Goal: Submit feedback/report problem: Submit feedback/report problem

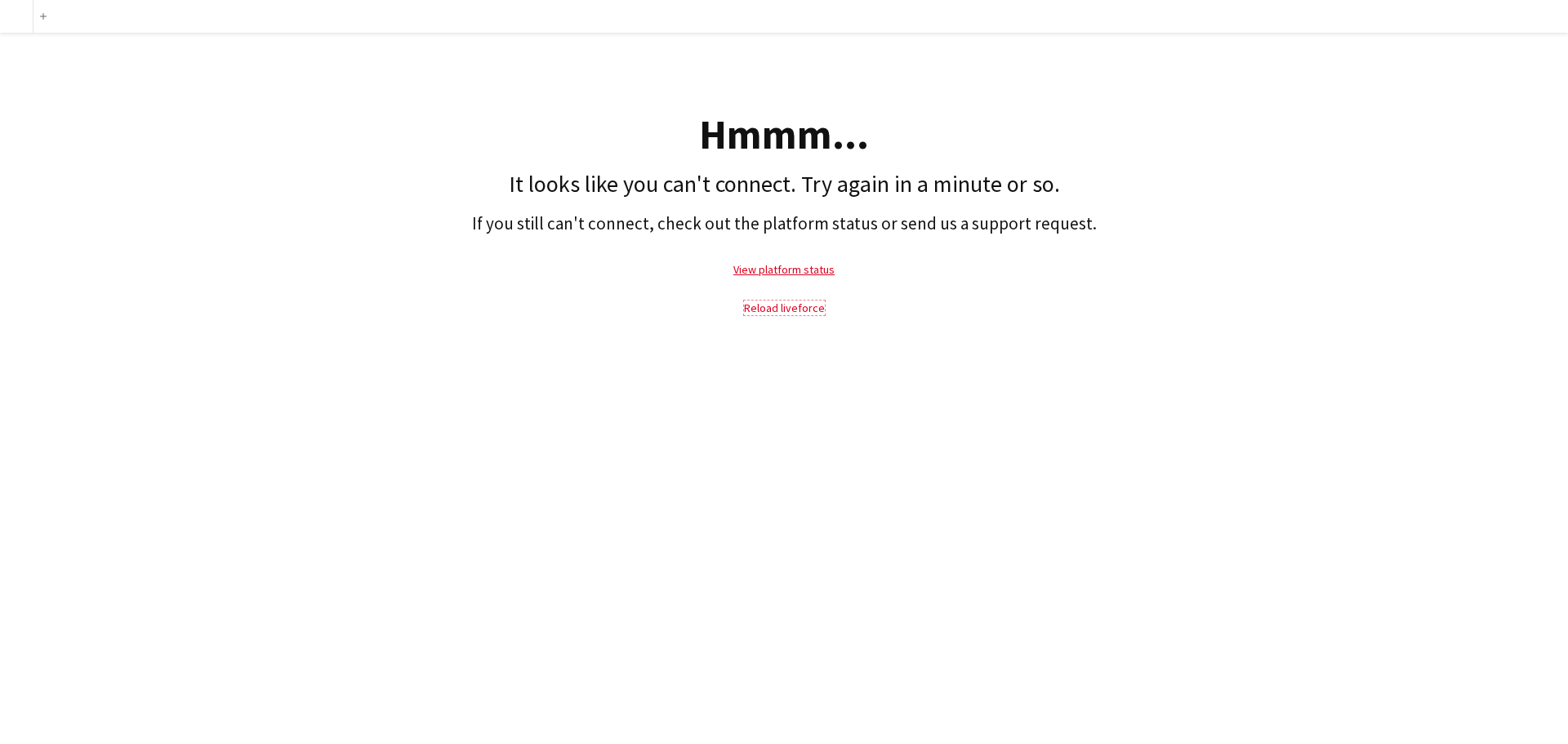
click at [764, 311] on link "Reload liveforce" at bounding box center [784, 308] width 81 height 15
click at [792, 271] on link "View platform status" at bounding box center [784, 270] width 101 height 15
click at [787, 314] on link "Reload liveforce" at bounding box center [784, 308] width 81 height 15
